Goal: Find specific page/section: Find specific page/section

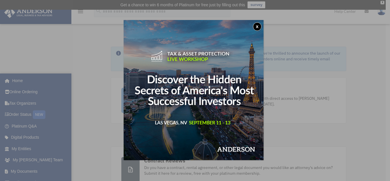
click at [256, 26] on button "x" at bounding box center [257, 26] width 9 height 9
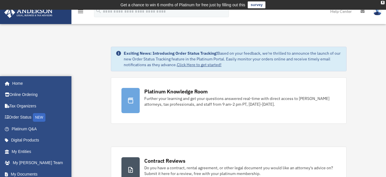
click at [77, 15] on icon "menu" at bounding box center [80, 11] width 7 height 7
click at [22, 89] on link "Home" at bounding box center [37, 82] width 67 height 11
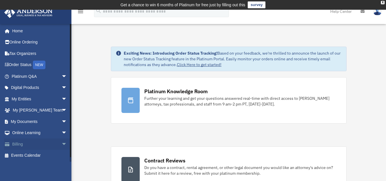
click at [61, 140] on span "arrow_drop_down" at bounding box center [66, 144] width 11 height 12
click at [43, 153] on link "$ Open Invoices" at bounding box center [42, 156] width 68 height 12
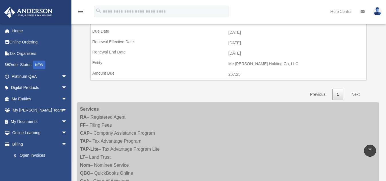
scroll to position [80, 0]
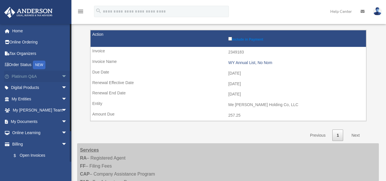
click at [61, 77] on span "arrow_drop_down" at bounding box center [66, 77] width 11 height 12
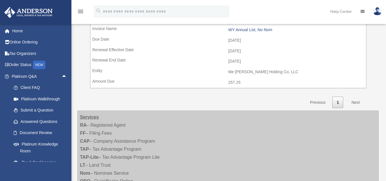
scroll to position [114, 0]
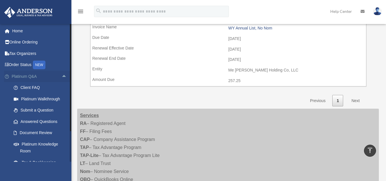
click at [61, 76] on span "arrow_drop_up" at bounding box center [66, 77] width 11 height 12
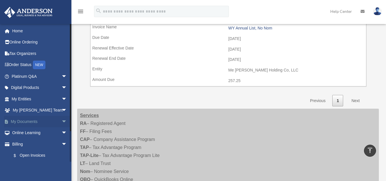
click at [61, 122] on span "arrow_drop_down" at bounding box center [66, 122] width 11 height 12
click at [51, 134] on link "Box" at bounding box center [42, 132] width 68 height 11
